Goal: Check status: Check status

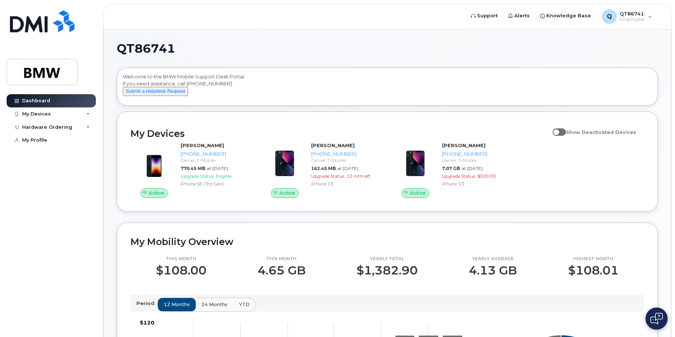
click at [600, 202] on div "Active Matthew Hannah 864-367-6222 Carrier: T-Mobile 770.45 MB at Aug 01, 2025 …" at bounding box center [387, 170] width 522 height 65
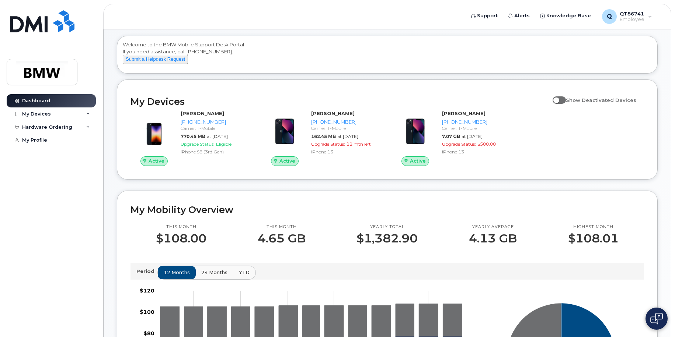
scroll to position [37, 0]
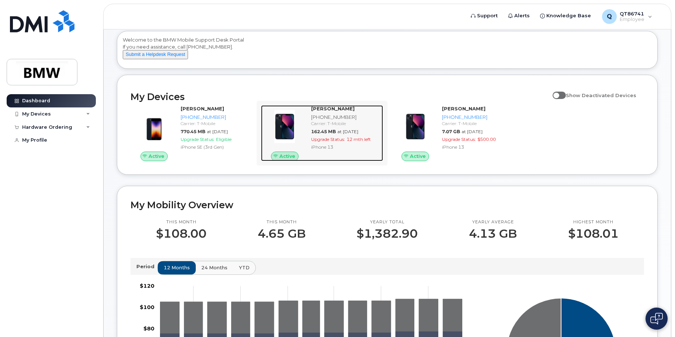
click at [358, 134] on span "at Aug 01, 2025" at bounding box center [347, 132] width 21 height 6
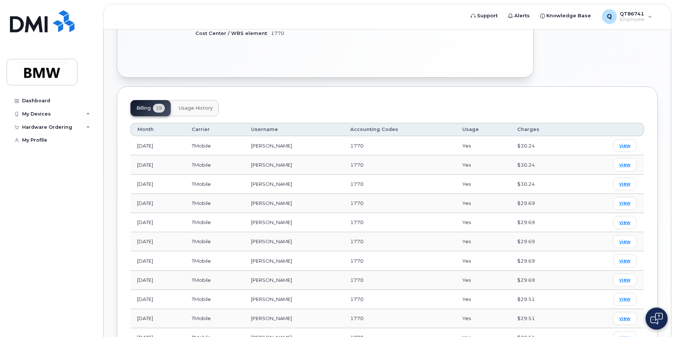
scroll to position [221, 0]
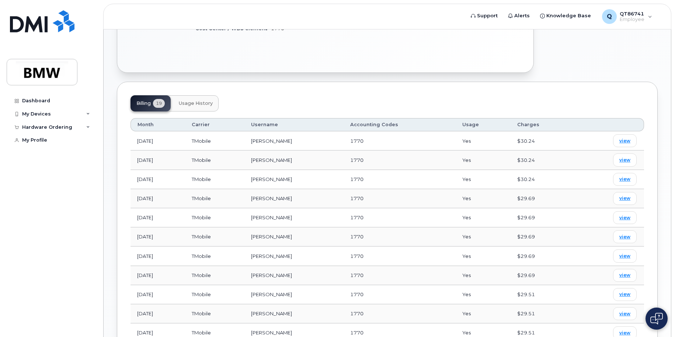
drag, startPoint x: 327, startPoint y: 213, endPoint x: 329, endPoint y: 210, distance: 4.0
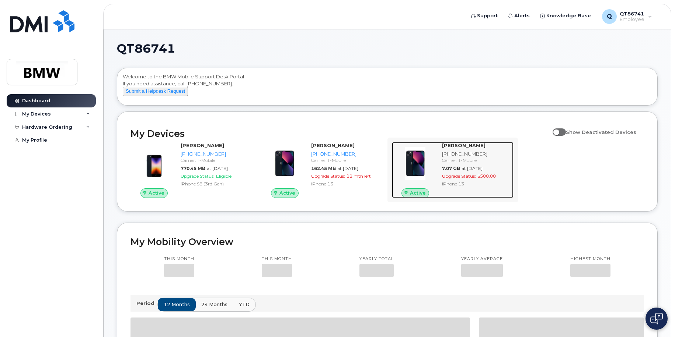
click at [465, 158] on div "[PHONE_NUMBER]" at bounding box center [476, 154] width 69 height 7
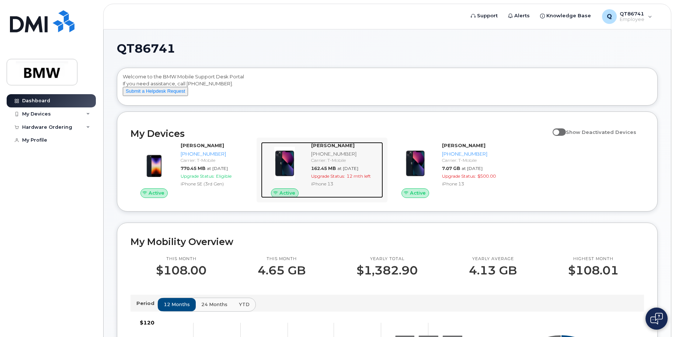
click at [343, 187] on div "iPhone 13" at bounding box center [345, 184] width 69 height 6
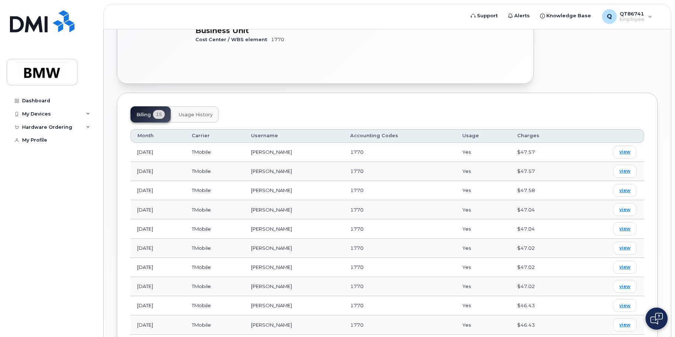
scroll to position [212, 0]
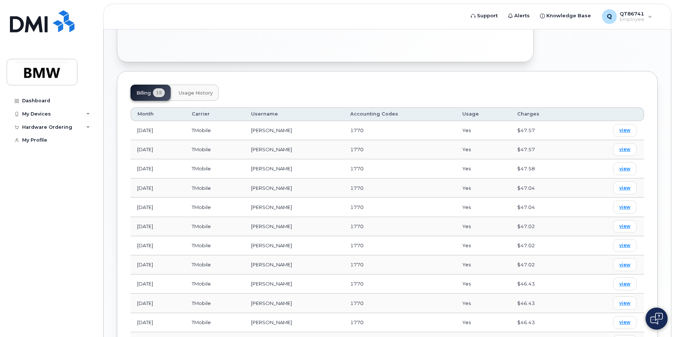
click at [529, 104] on div "Month Carrier Username Accounting Codes Usage Charges Aug 2025 TMobile Matthew …" at bounding box center [386, 258] width 513 height 315
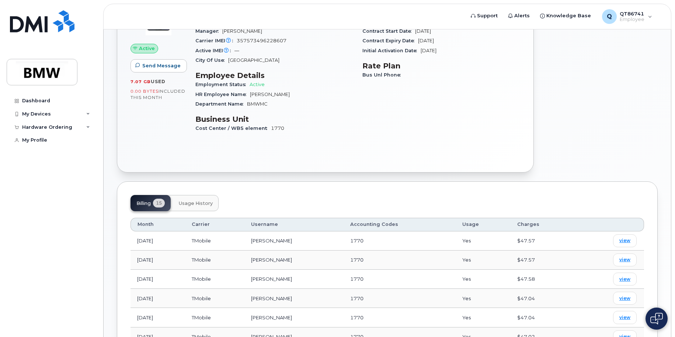
click at [206, 201] on span "Usage History" at bounding box center [196, 204] width 34 height 6
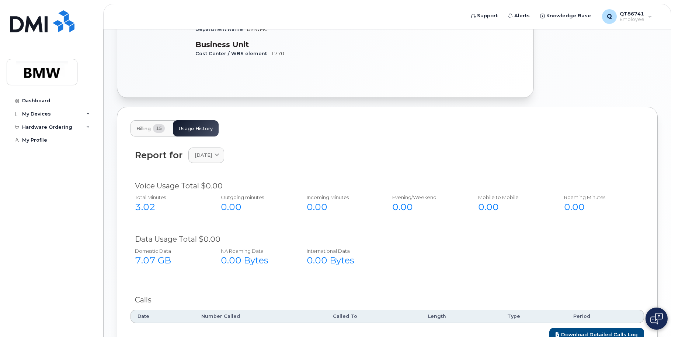
scroll to position [238, 0]
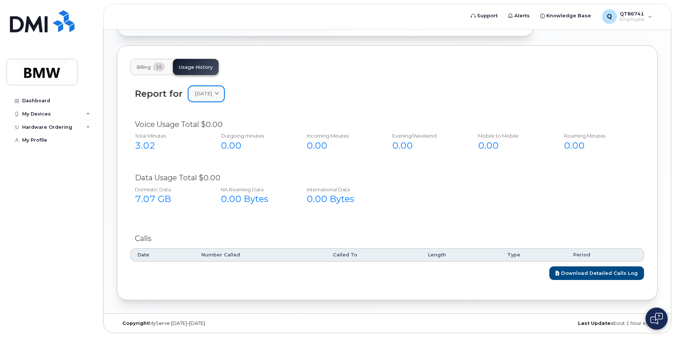
click at [210, 98] on link "August 2025" at bounding box center [206, 93] width 36 height 15
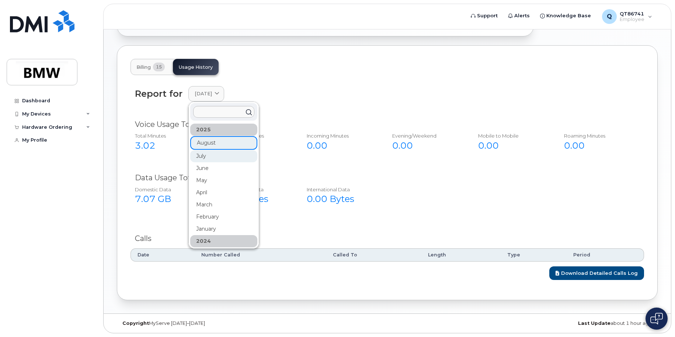
click at [208, 157] on div "July" at bounding box center [223, 156] width 67 height 12
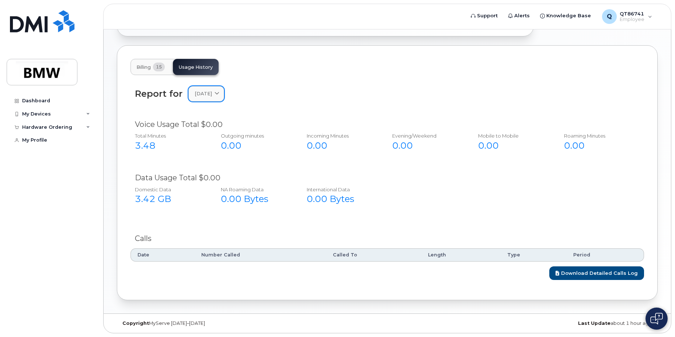
click at [219, 92] on icon at bounding box center [216, 94] width 5 height 5
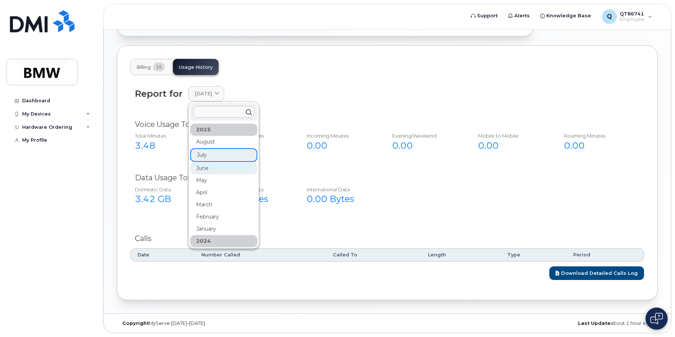
click at [201, 167] on div "June" at bounding box center [223, 168] width 67 height 12
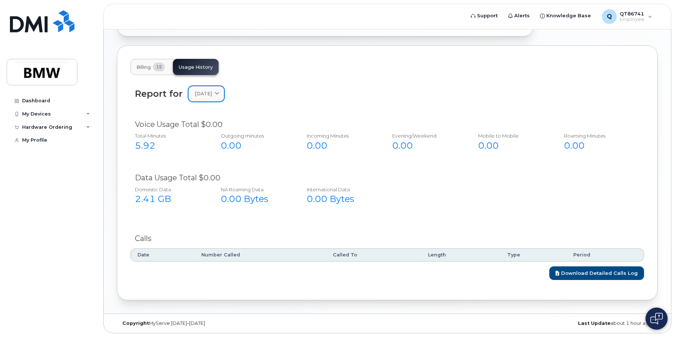
click at [219, 94] on icon at bounding box center [216, 94] width 5 height 5
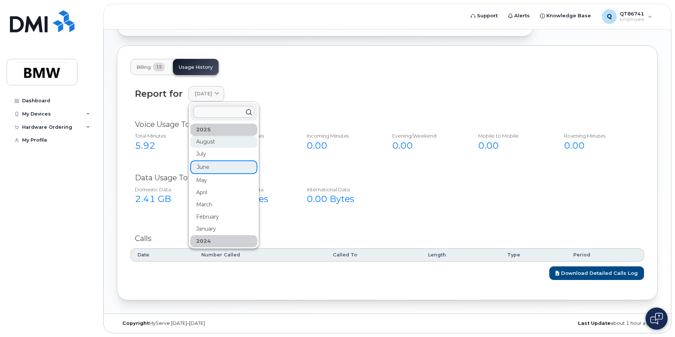
click at [220, 141] on div "August" at bounding box center [223, 142] width 67 height 12
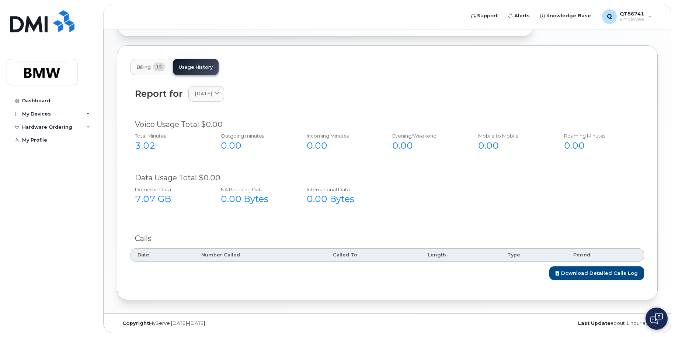
click at [559, 226] on div "Report for August 2025 2025 August July June May April March February January 2…" at bounding box center [386, 181] width 513 height 199
click at [212, 97] on span "August 2025" at bounding box center [203, 93] width 17 height 7
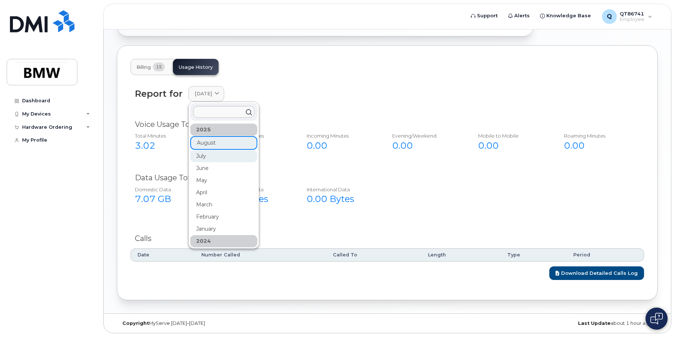
click at [220, 156] on div "July" at bounding box center [223, 156] width 67 height 12
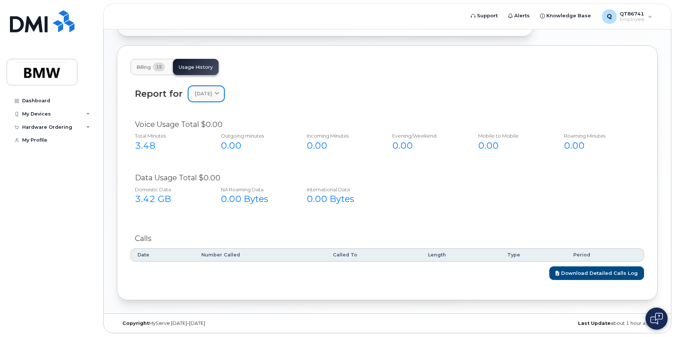
click at [210, 96] on span "July 2025" at bounding box center [203, 93] width 17 height 7
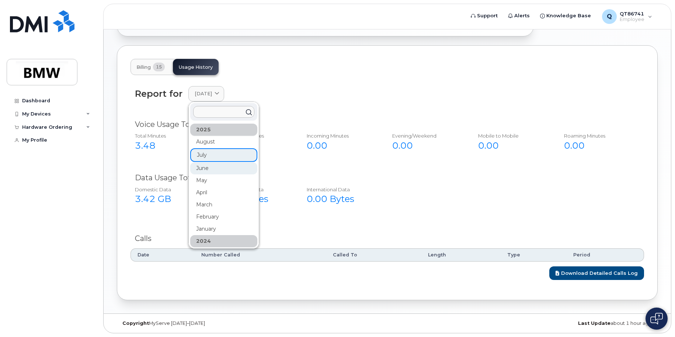
click at [204, 168] on div "June" at bounding box center [223, 168] width 67 height 12
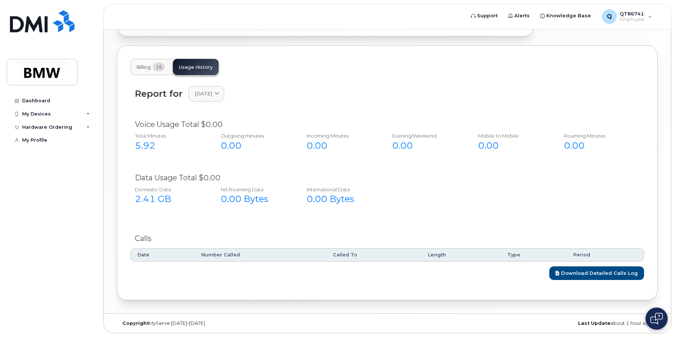
click at [153, 71] on button "Billing 15" at bounding box center [150, 67] width 40 height 16
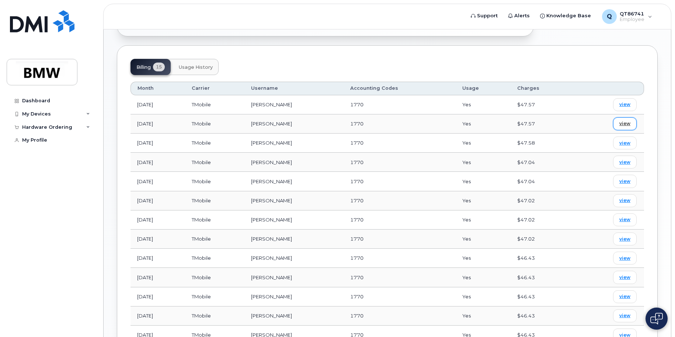
click at [624, 125] on span "view" at bounding box center [624, 123] width 11 height 7
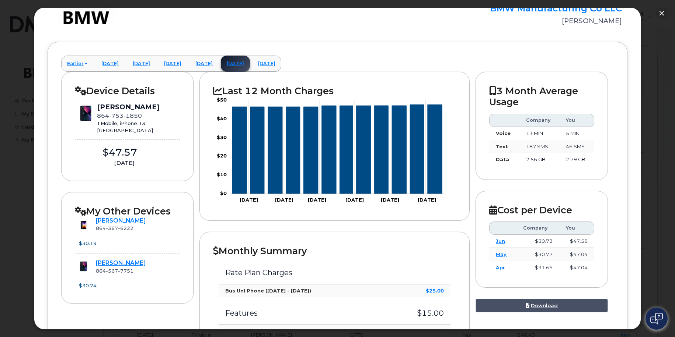
scroll to position [74, 0]
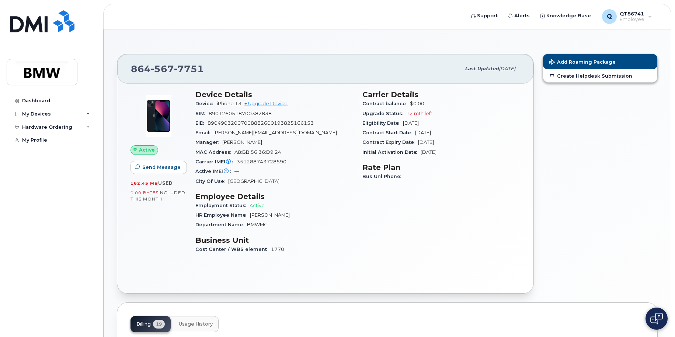
drag, startPoint x: 486, startPoint y: 167, endPoint x: 434, endPoint y: 212, distance: 68.7
click at [434, 212] on div "Carrier Details Contract balance $0.00 Upgrade Status 12 mth left Eligibility D…" at bounding box center [441, 175] width 167 height 179
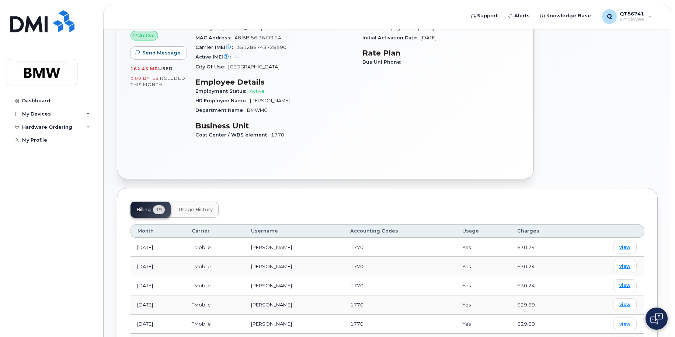
scroll to position [184, 0]
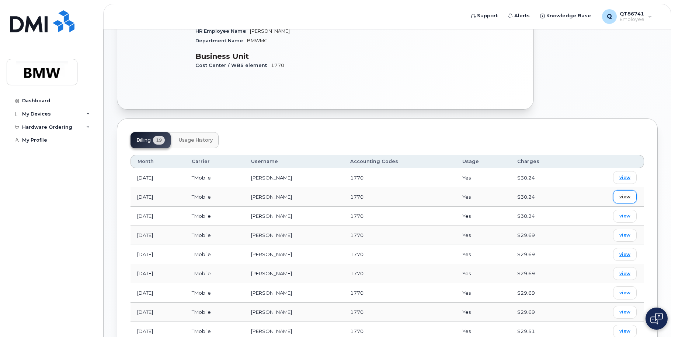
click at [620, 201] on link "view" at bounding box center [625, 196] width 24 height 13
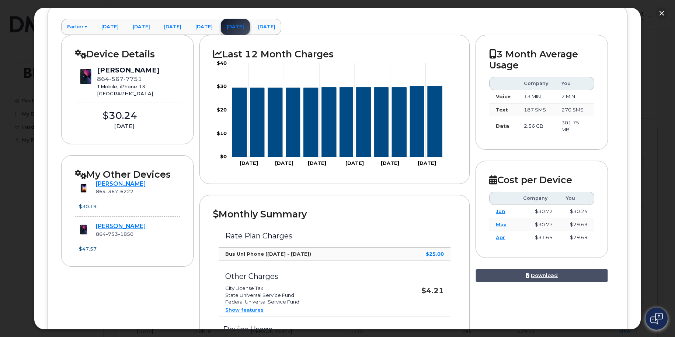
scroll to position [111, 0]
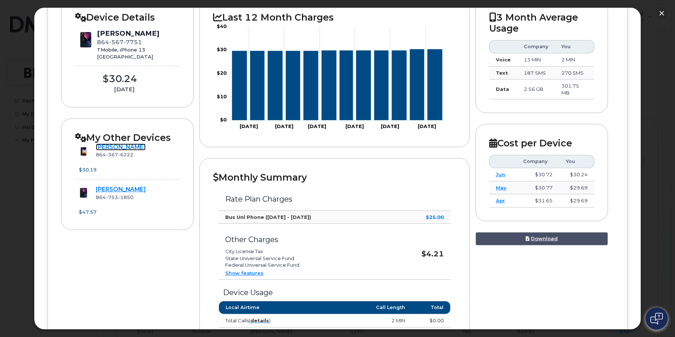
click at [120, 150] on link "[PERSON_NAME]" at bounding box center [121, 147] width 50 height 7
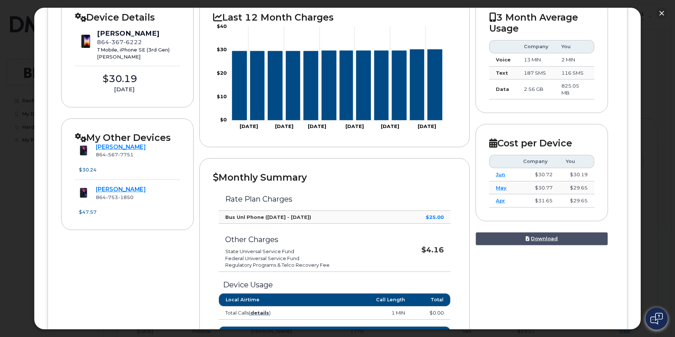
click at [566, 265] on div "Device Details Matthew Hannah 864 367 6222 TMobile, iPhone SE (3rd Gen) Anderso…" at bounding box center [337, 293] width 553 height 590
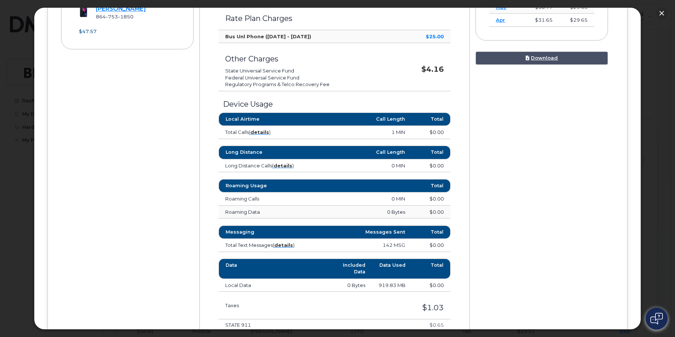
scroll to position [295, 0]
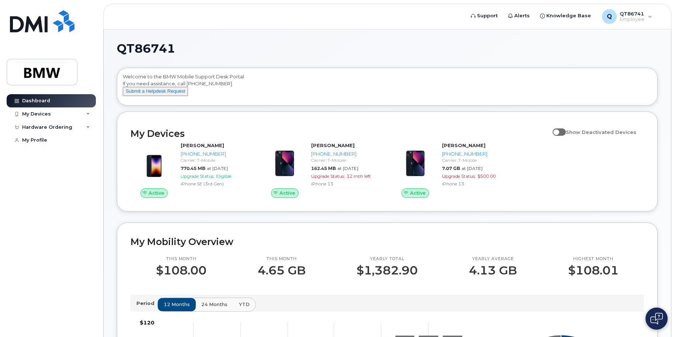
click at [83, 190] on div "Dashboard My Devices Add Device [PHONE_NUMBER] ([PERSON_NAME]) [PHONE_NUMBER] (…" at bounding box center [52, 210] width 91 height 232
